Goal: Navigation & Orientation: Find specific page/section

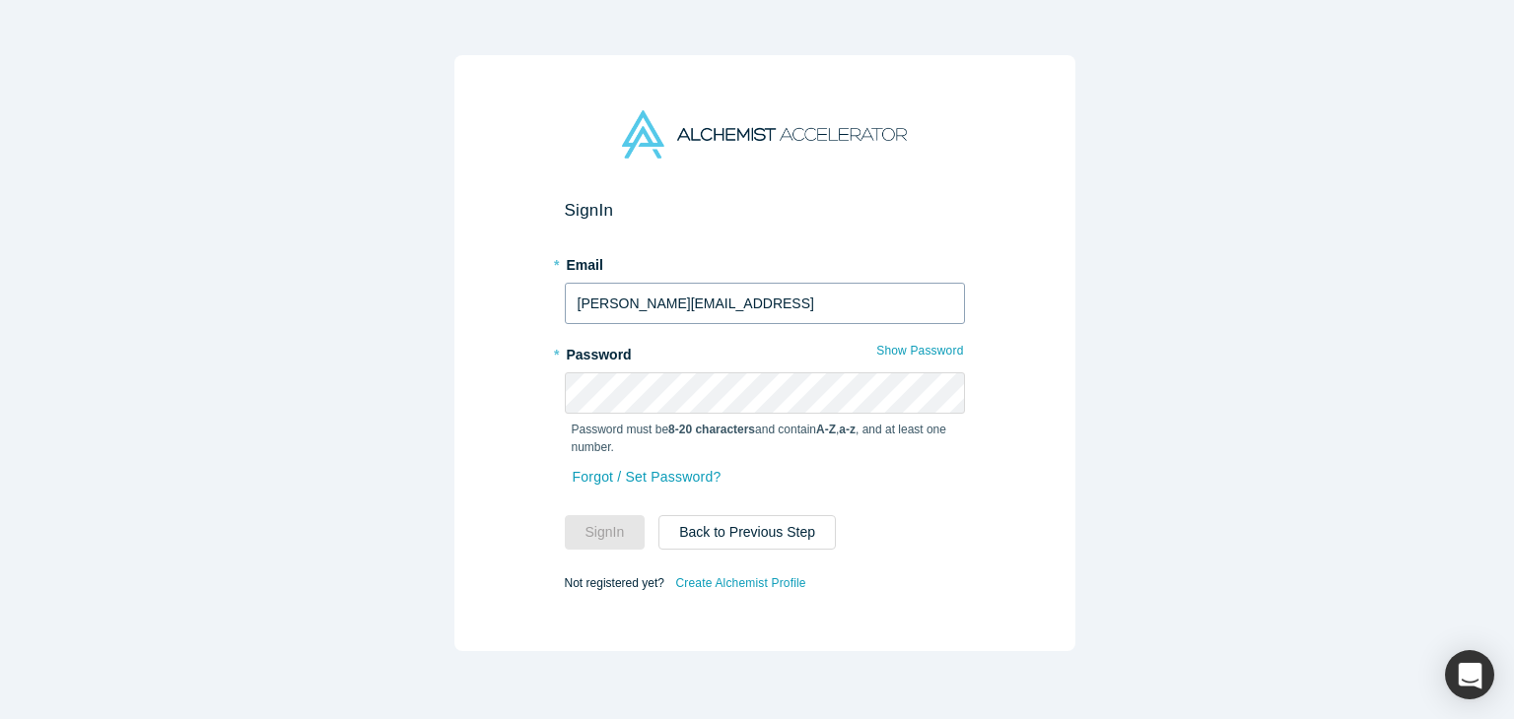
type input "[PERSON_NAME][EMAIL_ADDRESS]"
click at [565, 515] on button "Sign In" at bounding box center [605, 532] width 81 height 34
